Goal: Check status: Check status

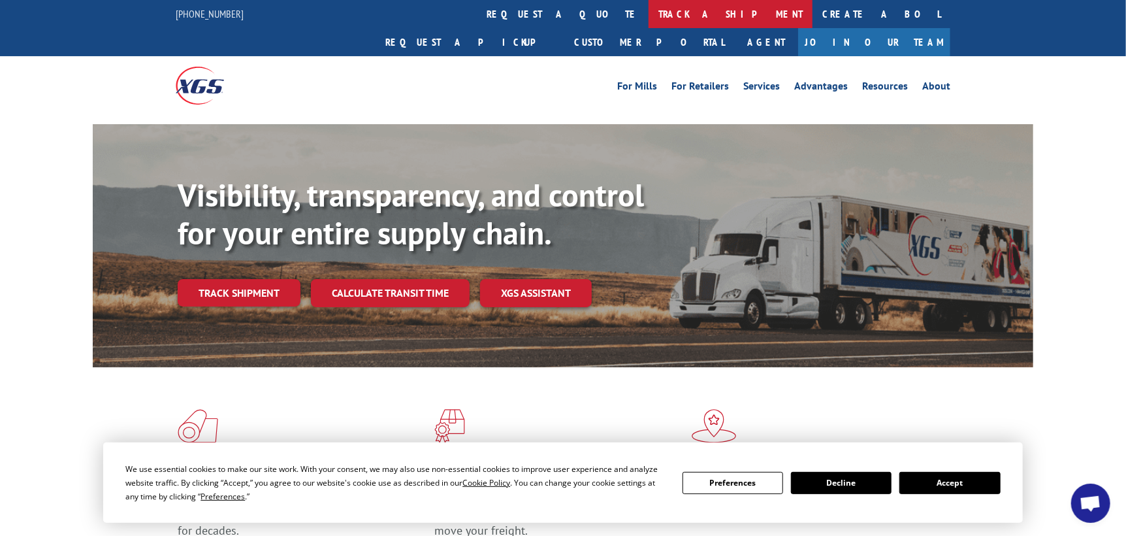
click at [649, 14] on link "track a shipment" at bounding box center [731, 14] width 164 height 28
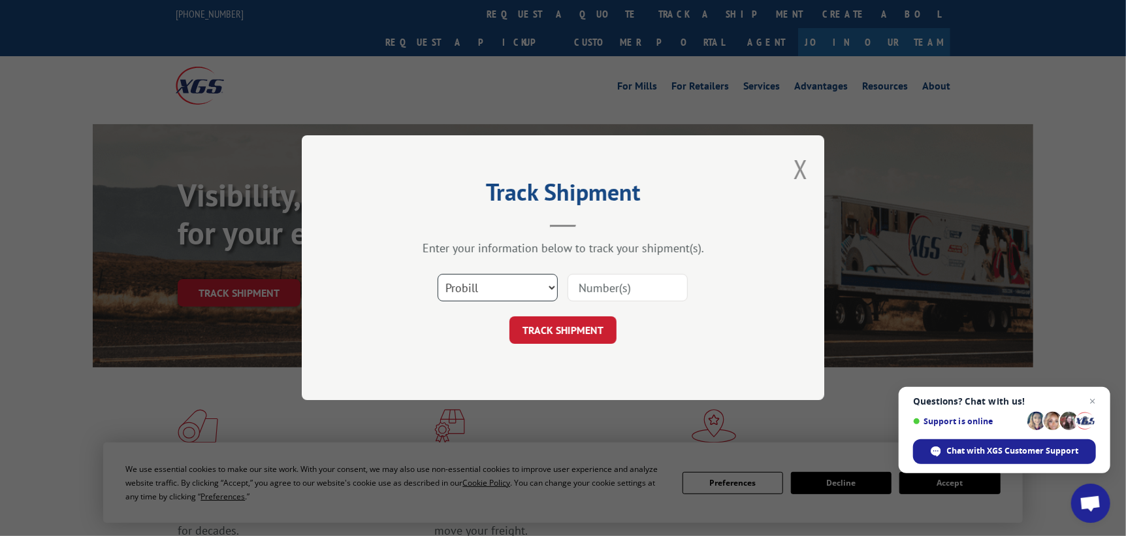
click at [488, 286] on select "Select category... Probill BOL PO" at bounding box center [498, 287] width 120 height 27
select select "po"
click at [438, 274] on select "Select category... Probill BOL PO" at bounding box center [498, 287] width 120 height 27
click at [614, 281] on input at bounding box center [628, 287] width 120 height 27
type input "ST09849"
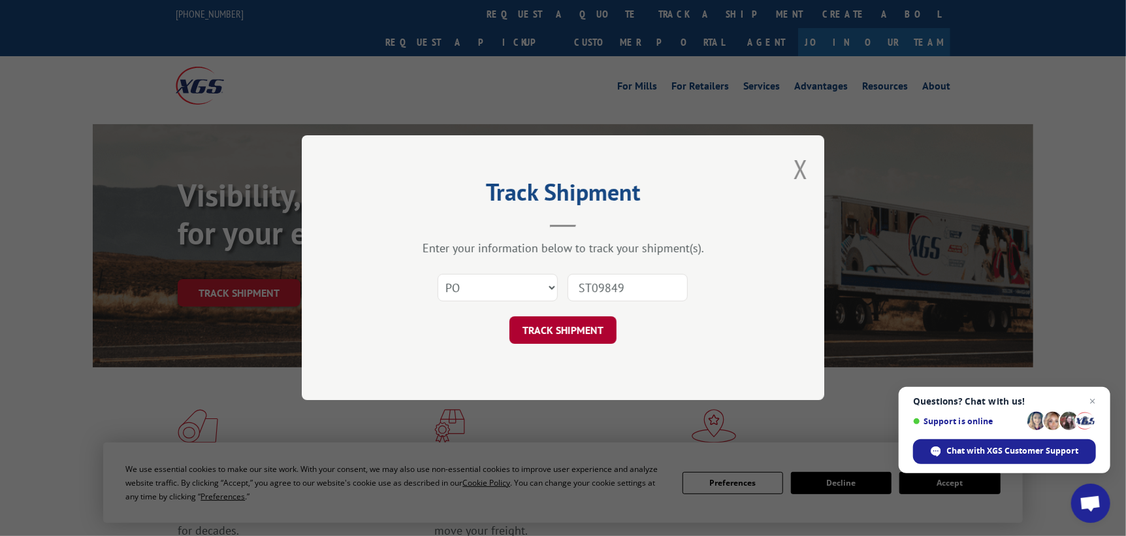
click at [559, 331] on button "TRACK SHIPMENT" at bounding box center [563, 330] width 107 height 27
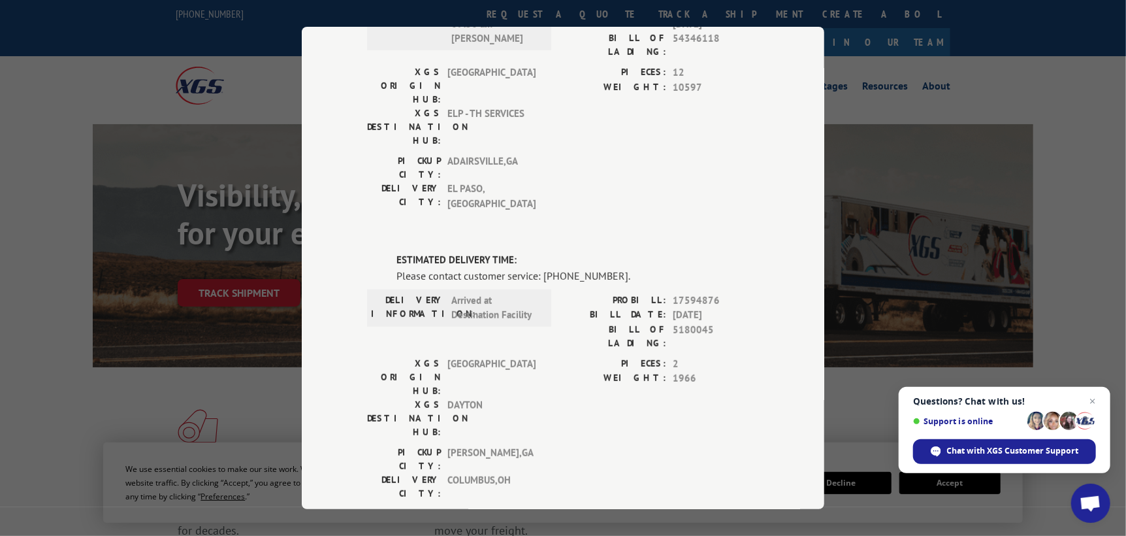
scroll to position [392, 0]
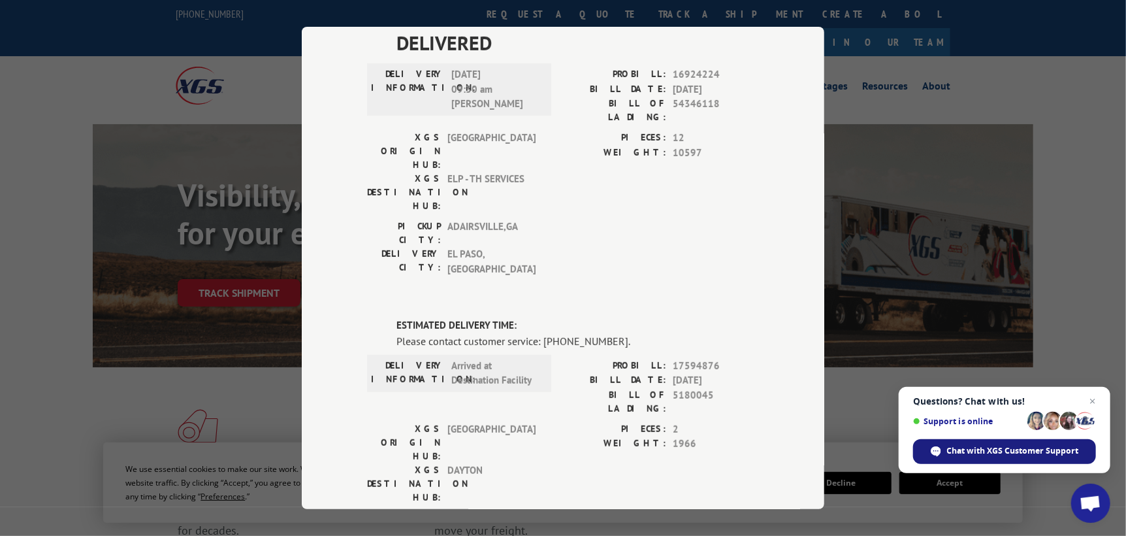
click at [975, 454] on span "Chat with XGS Customer Support" at bounding box center [1013, 451] width 132 height 12
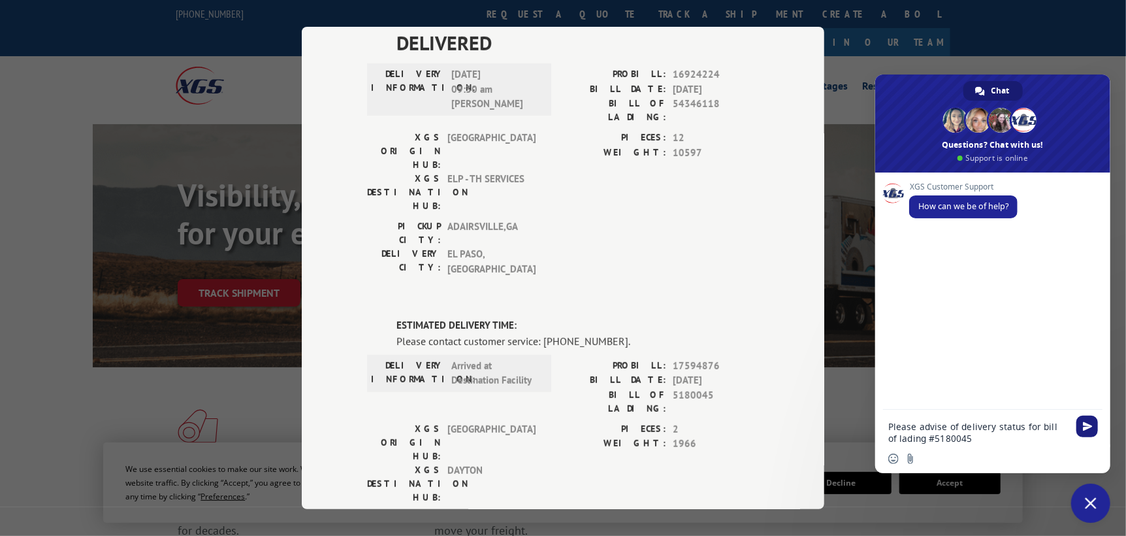
type textarea "Please advise of delivery status for bill of lading #5180045"
click at [1095, 427] on span "Send" at bounding box center [1088, 427] width 22 height 22
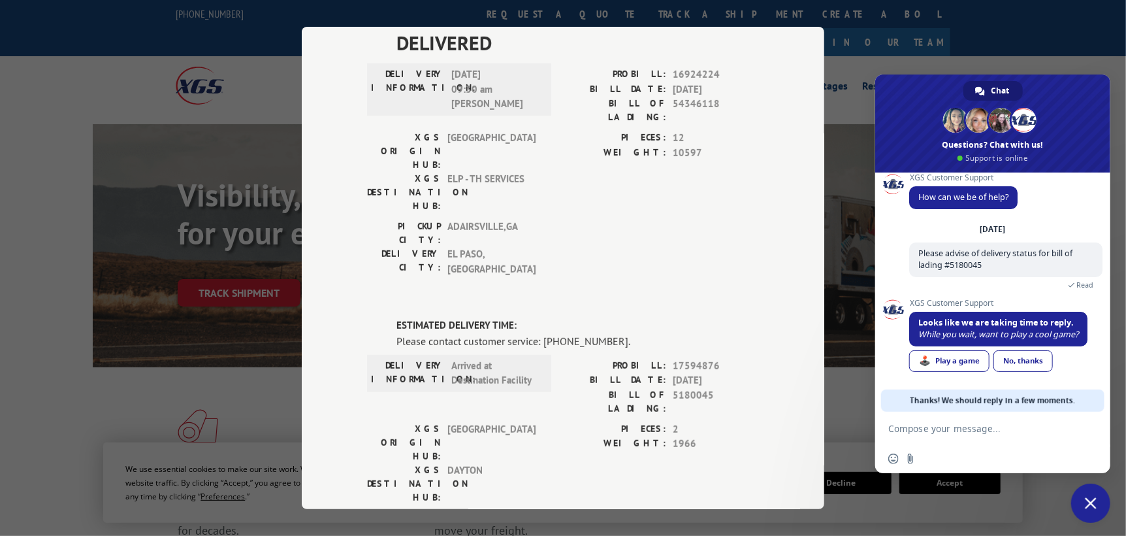
scroll to position [0, 0]
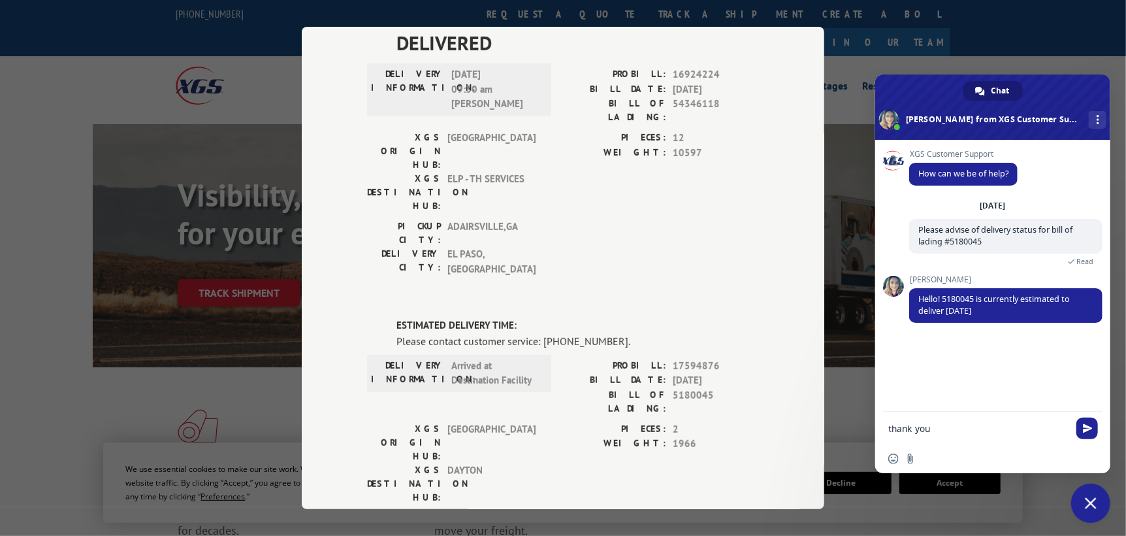
click at [890, 430] on textarea "thank you" at bounding box center [979, 429] width 180 height 12
click at [885, 425] on div "[PERSON_NAME] you" at bounding box center [993, 429] width 235 height 35
click at [889, 429] on textarea "[PERSON_NAME] you" at bounding box center [979, 429] width 180 height 12
type textarea "Thank you"
click at [1085, 427] on span "Send" at bounding box center [1088, 428] width 10 height 10
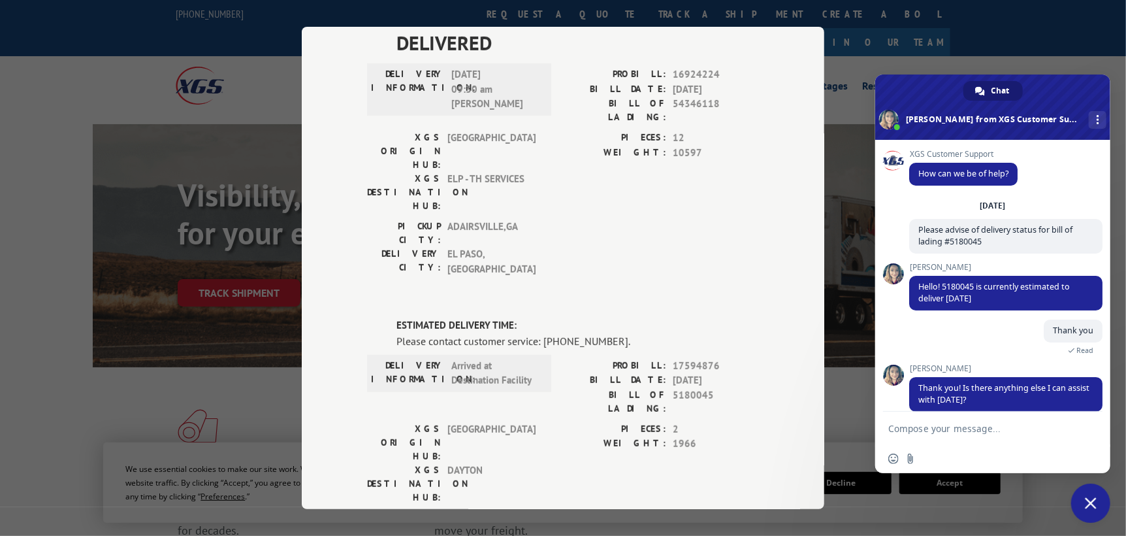
scroll to position [19, 0]
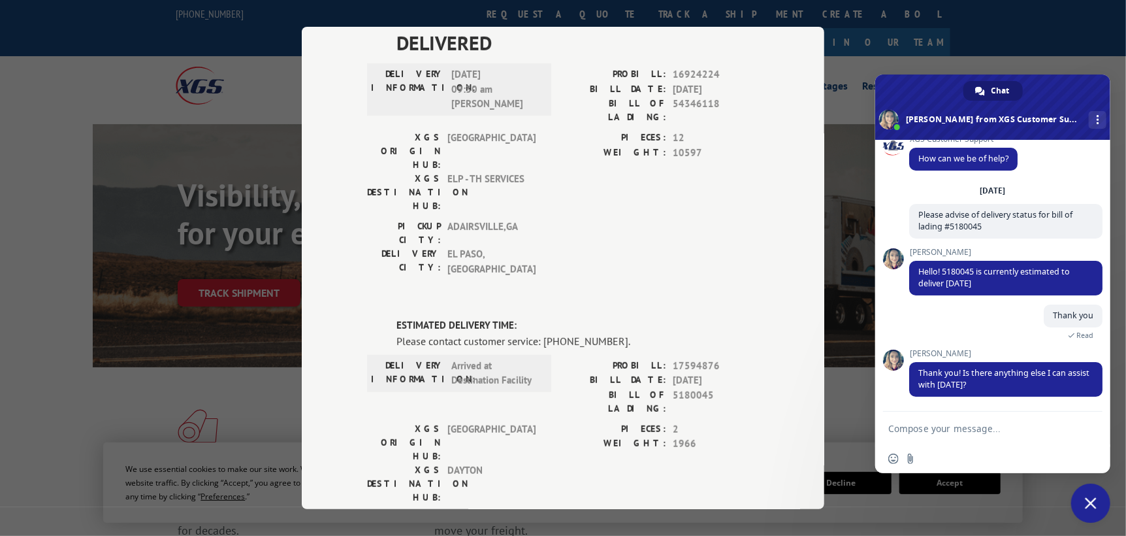
click at [1091, 500] on span "Close chat" at bounding box center [1091, 503] width 12 height 12
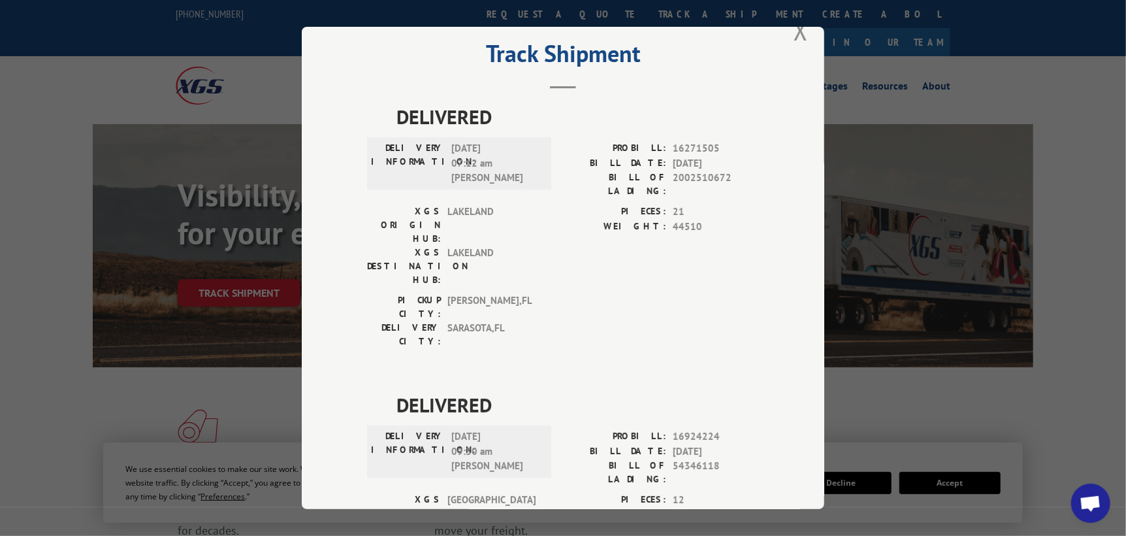
scroll to position [0, 0]
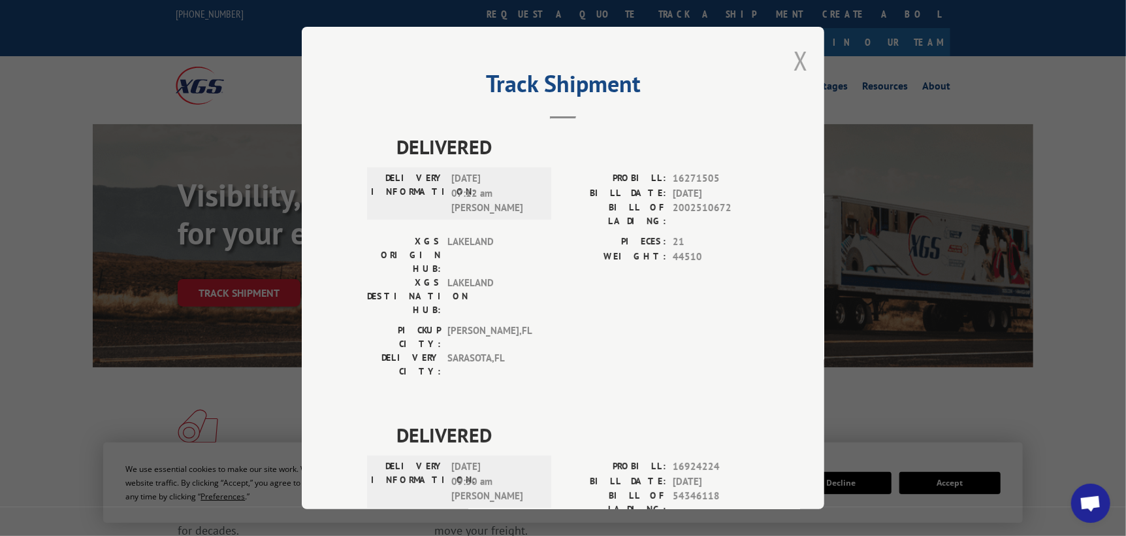
click at [794, 59] on button "Close modal" at bounding box center [801, 60] width 14 height 35
